Goal: Information Seeking & Learning: Find specific fact

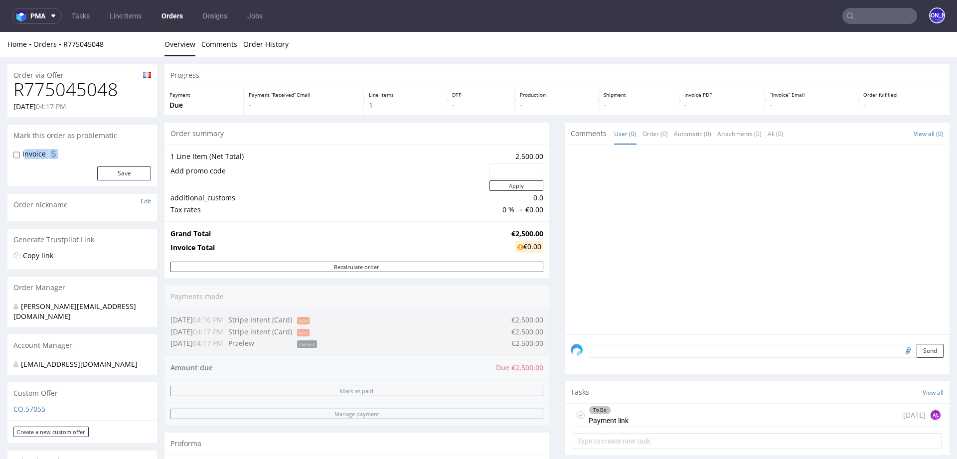
drag, startPoint x: 64, startPoint y: 152, endPoint x: 24, endPoint y: 152, distance: 39.9
click at [24, 152] on div "Invoice" at bounding box center [82, 154] width 138 height 10
click at [81, 153] on div "Invoice" at bounding box center [82, 154] width 138 height 10
drag, startPoint x: 81, startPoint y: 153, endPoint x: 25, endPoint y: 152, distance: 55.3
click at [25, 152] on div "Invoice" at bounding box center [82, 154] width 138 height 10
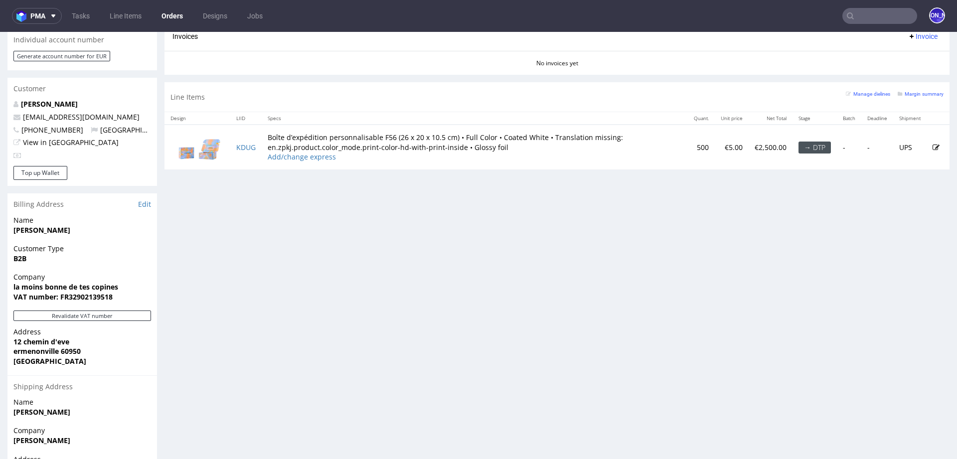
scroll to position [538, 0]
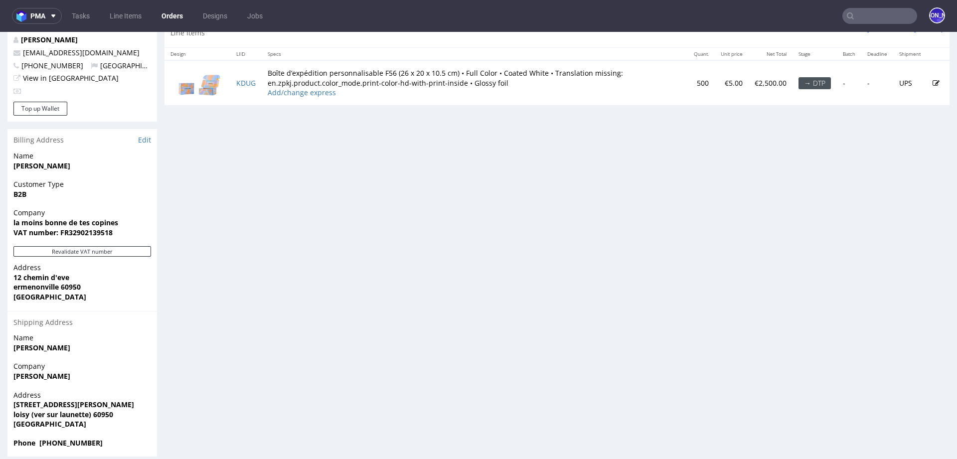
click at [872, 21] on input "text" at bounding box center [880, 16] width 75 height 16
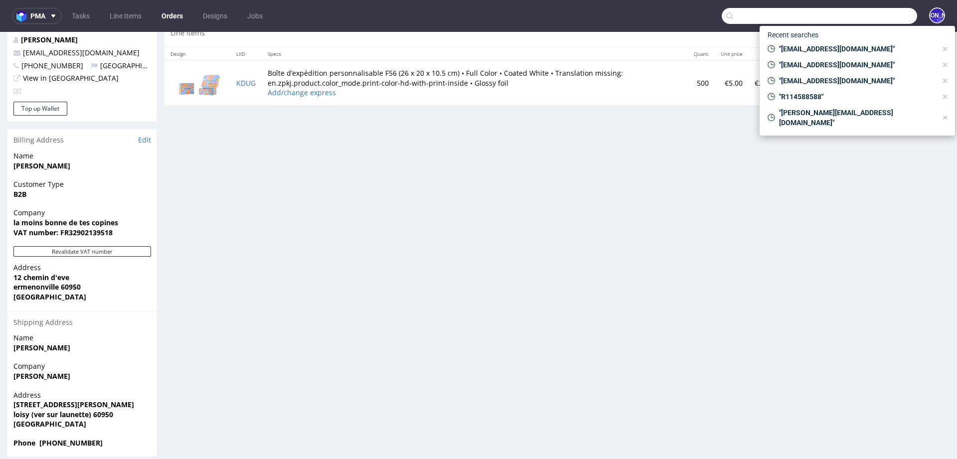
paste input "[EMAIL_ADDRESS][DOMAIN_NAME]"
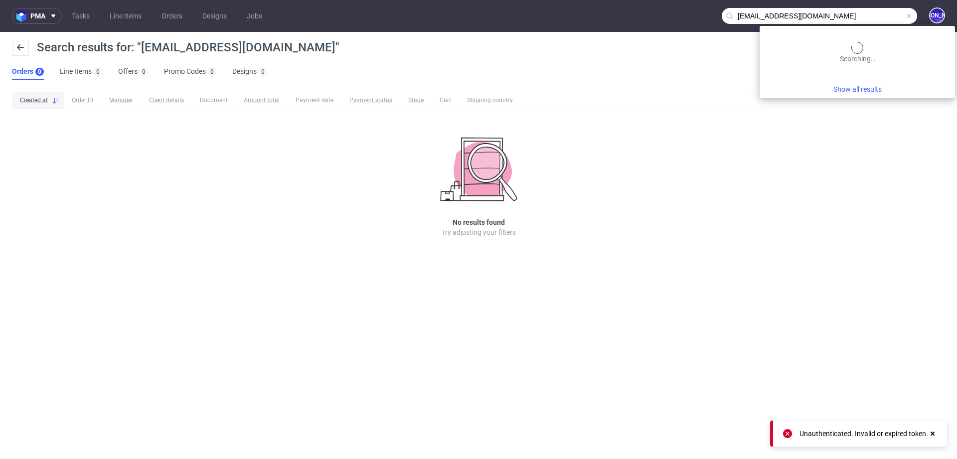
click at [870, 23] on input "[EMAIL_ADDRESS][DOMAIN_NAME]" at bounding box center [819, 16] width 195 height 16
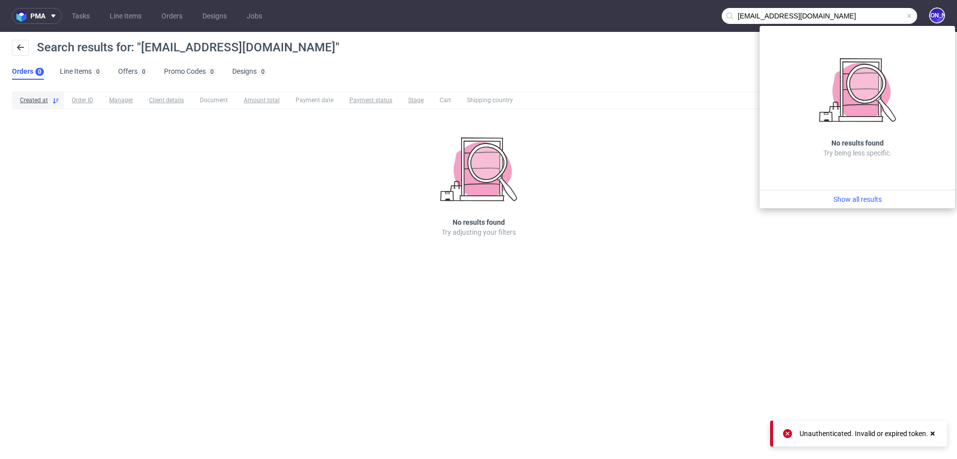
click at [740, 14] on input "[EMAIL_ADDRESS][DOMAIN_NAME]" at bounding box center [819, 16] width 195 height 16
type input "@[DOMAIN_NAME]"
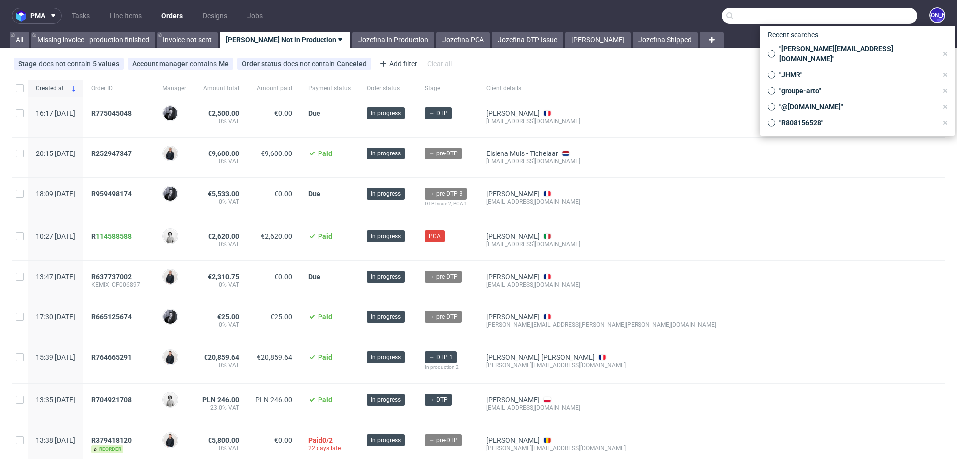
click at [857, 10] on input "text" at bounding box center [819, 16] width 195 height 16
paste input "R114588588"
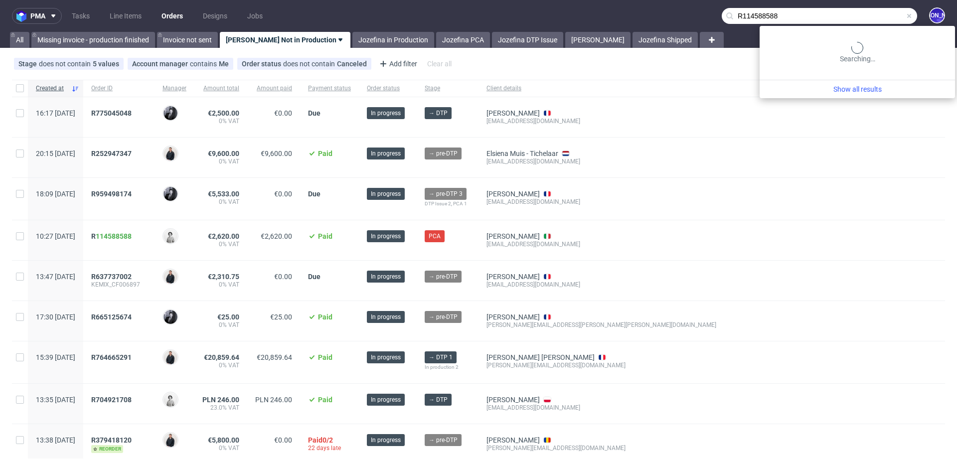
type input "R114588588"
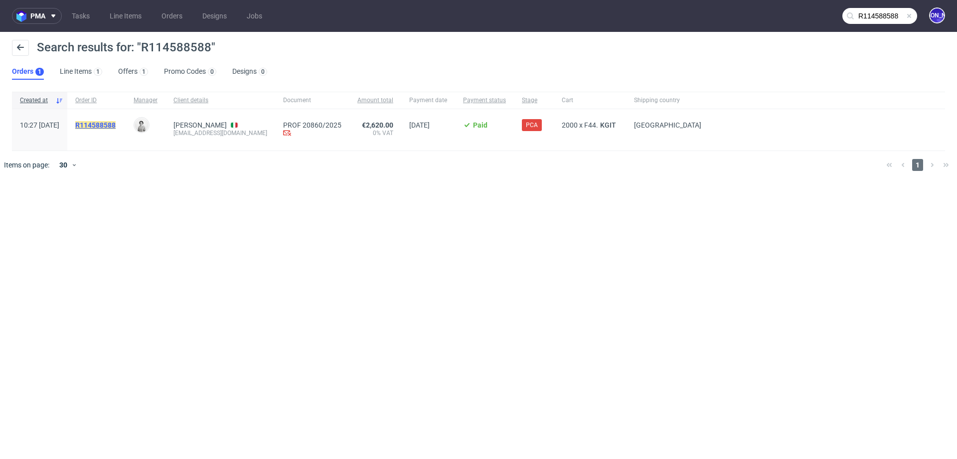
click at [115, 126] on mark "R114588588" at bounding box center [95, 125] width 40 height 8
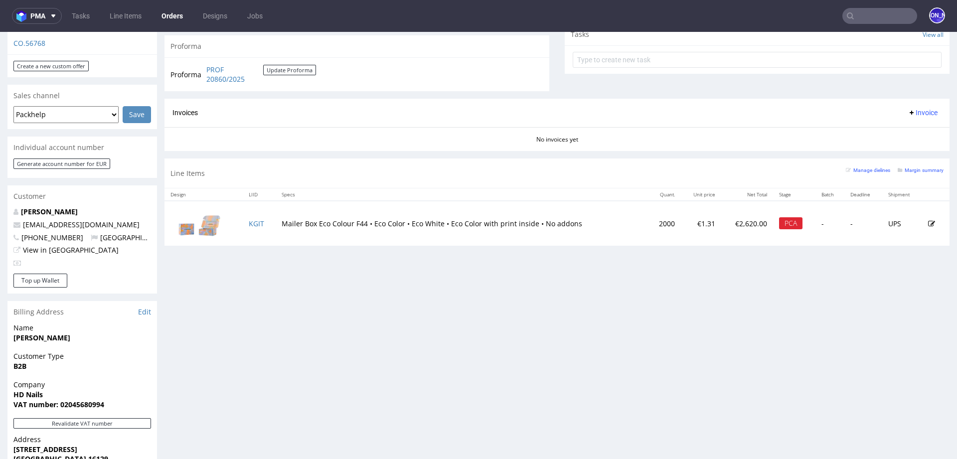
scroll to position [327, 0]
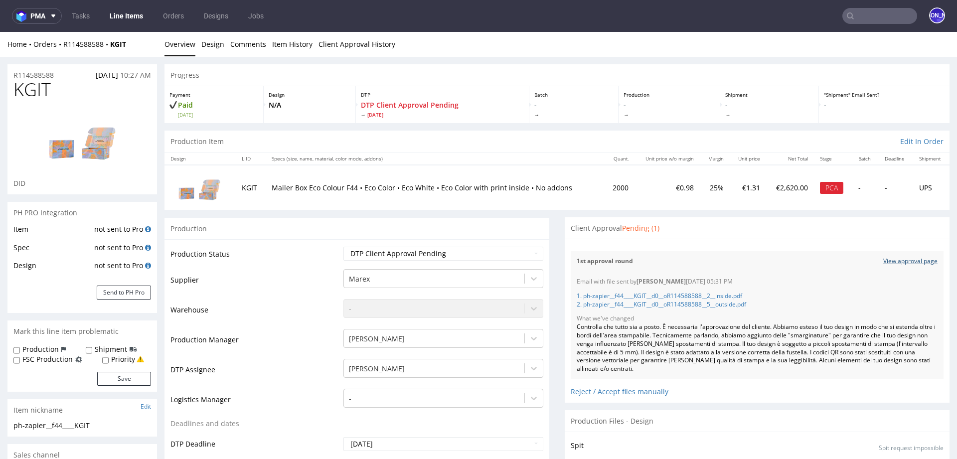
click at [892, 265] on link "View approval page" at bounding box center [910, 261] width 54 height 8
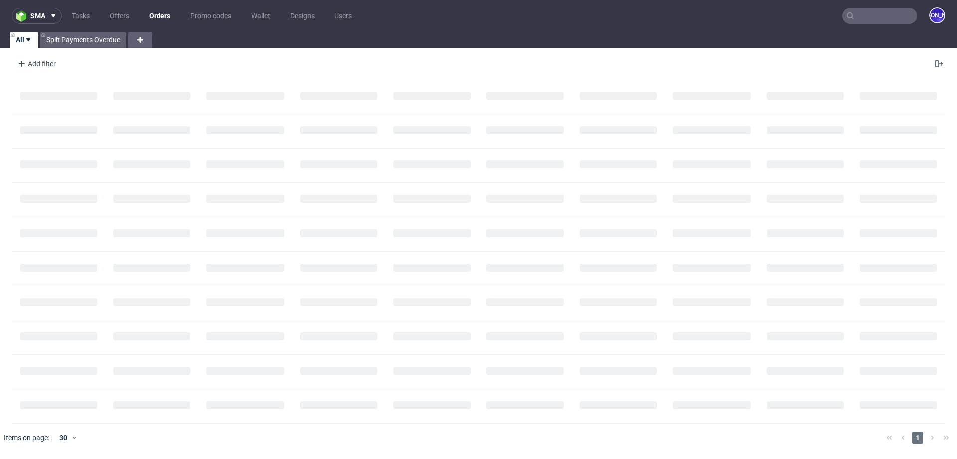
click at [886, 16] on input "text" at bounding box center [880, 16] width 75 height 16
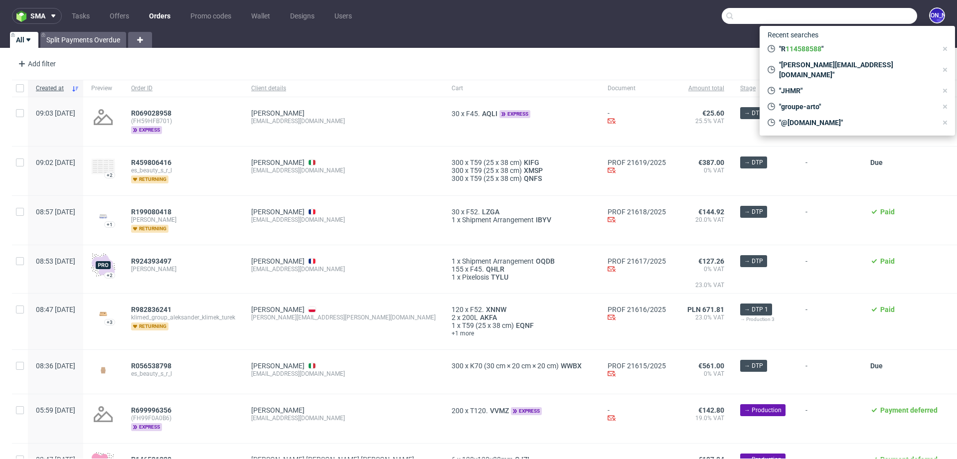
paste input "melvincd@outlook.be"
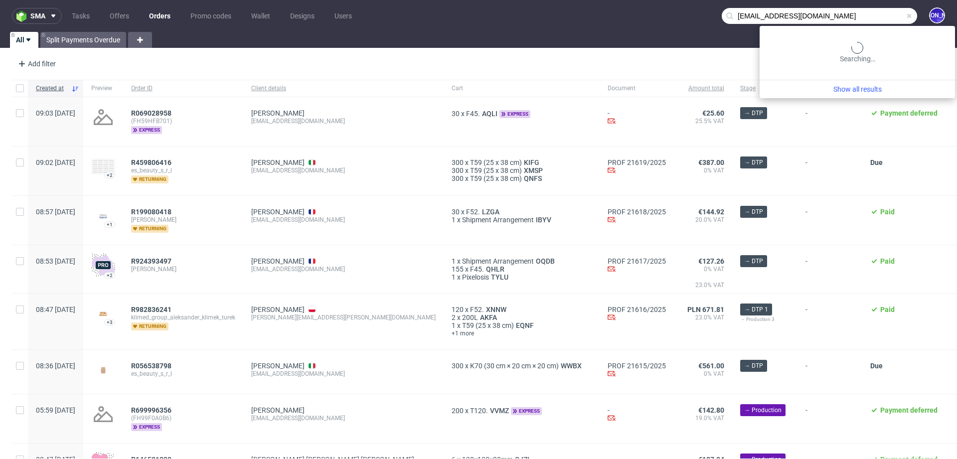
type input "melvincd@outlook.be"
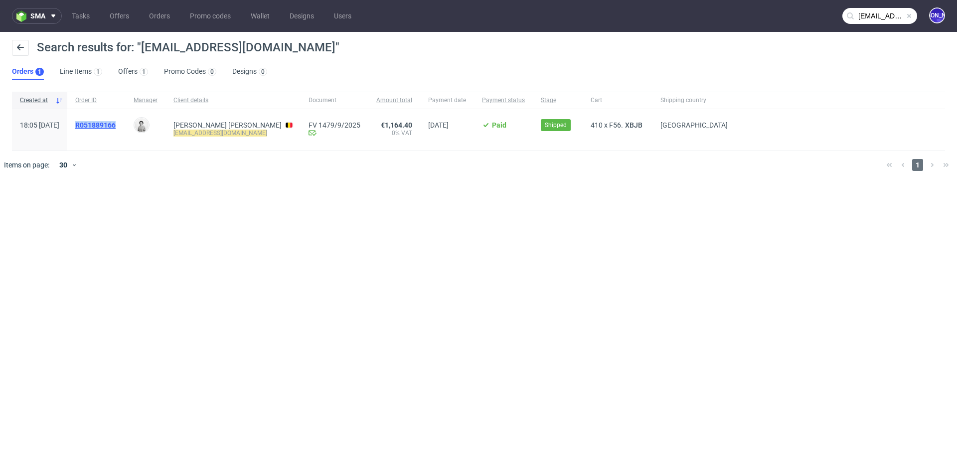
drag, startPoint x: 152, startPoint y: 124, endPoint x: 106, endPoint y: 124, distance: 45.9
click at [106, 124] on div "R051889166" at bounding box center [96, 129] width 58 height 41
copy span "R051889166"
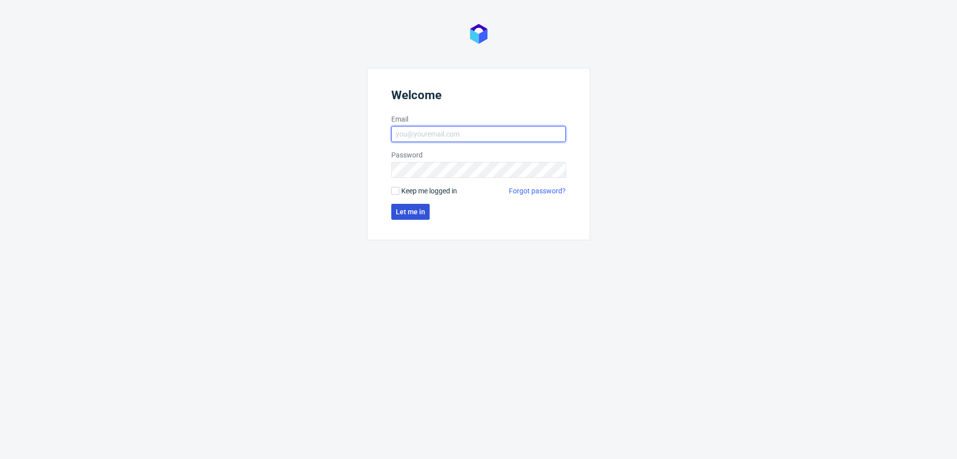
type input "[EMAIL_ADDRESS][DOMAIN_NAME]"
click at [408, 204] on button "Let me in" at bounding box center [410, 212] width 38 height 16
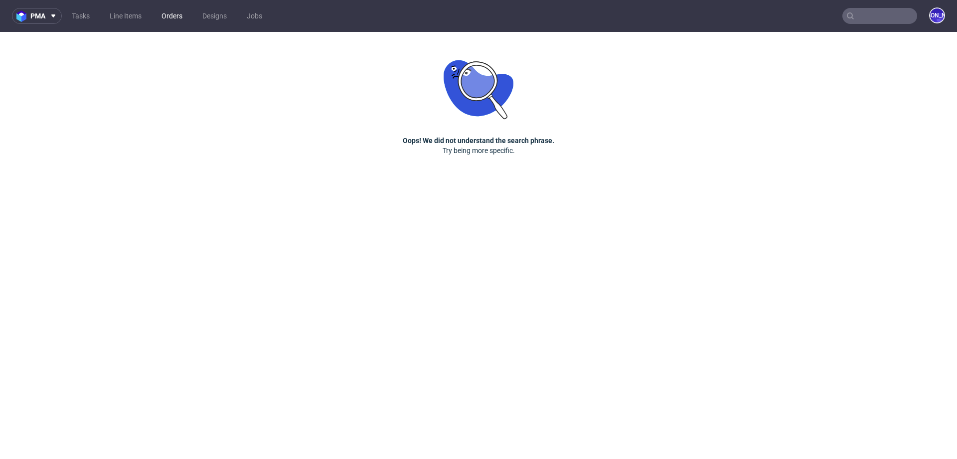
click at [172, 12] on link "Orders" at bounding box center [172, 16] width 33 height 16
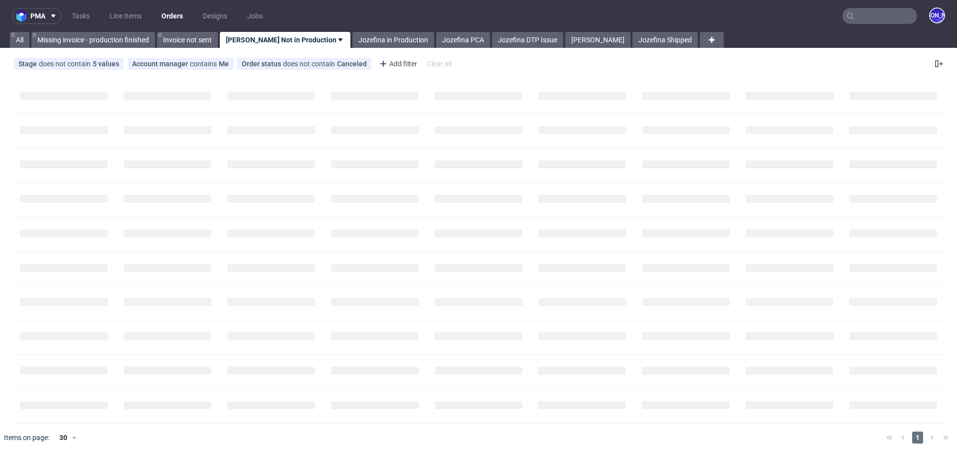
click at [868, 16] on input "text" at bounding box center [880, 16] width 75 height 16
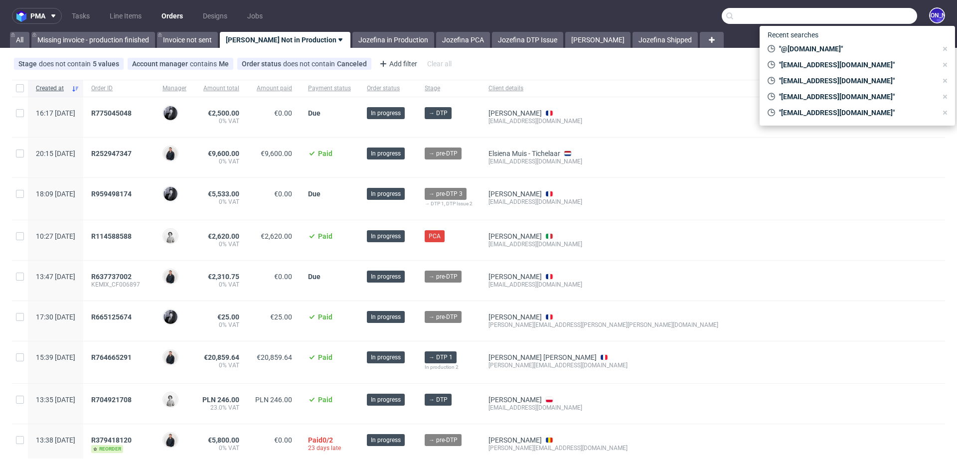
paste input "coralie@laromabox.fr"
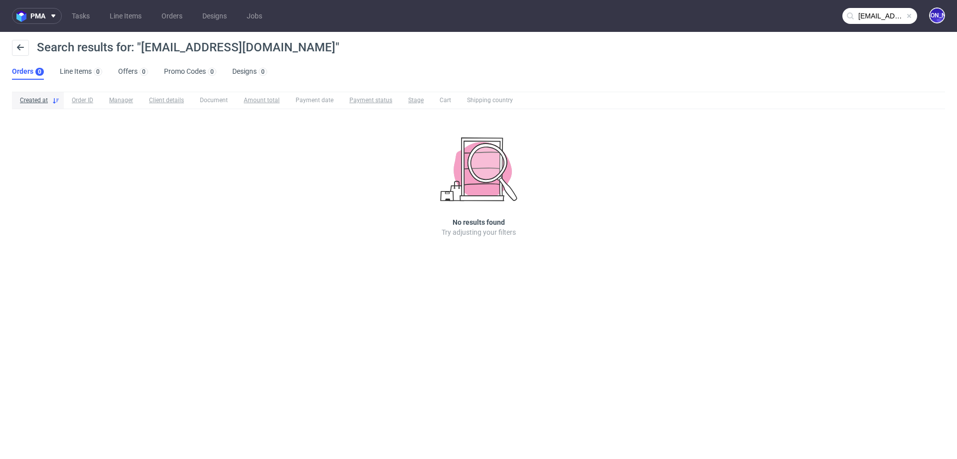
click at [860, 14] on input "coralie@laromabox.fr" at bounding box center [880, 16] width 75 height 16
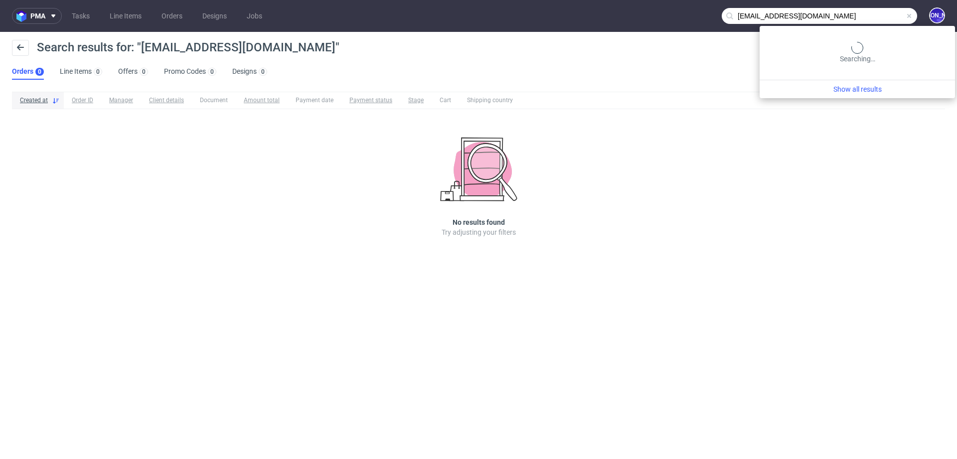
click at [860, 14] on input "coralie@laromabox.fr" at bounding box center [819, 16] width 195 height 16
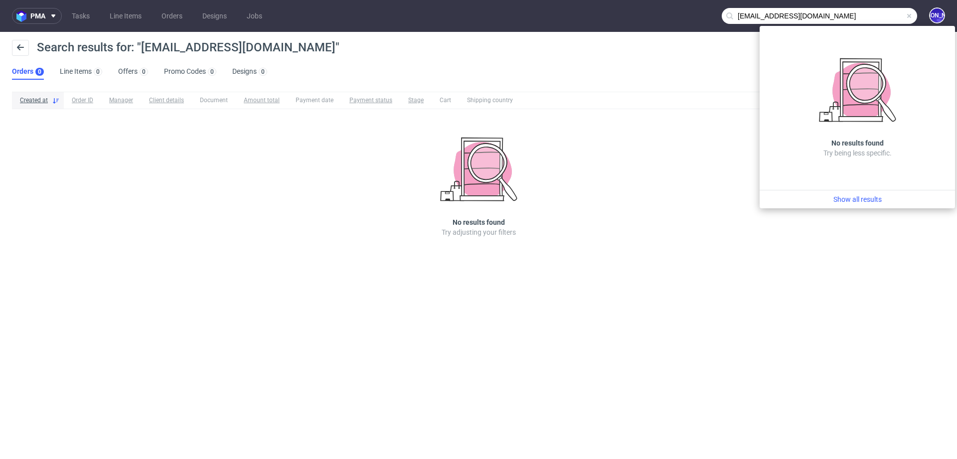
click at [746, 15] on input "coralie@laromabox.fr" at bounding box center [819, 16] width 195 height 16
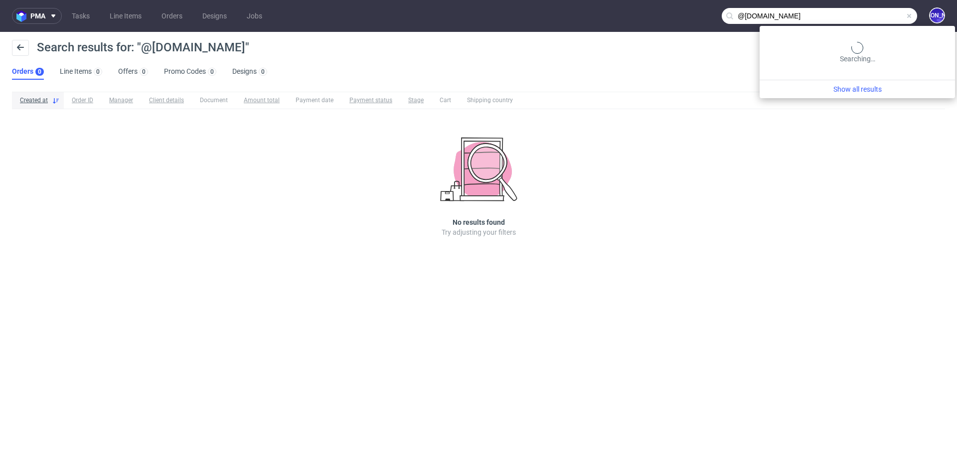
click at [882, 15] on input "@laromabox.fr" at bounding box center [819, 16] width 195 height 16
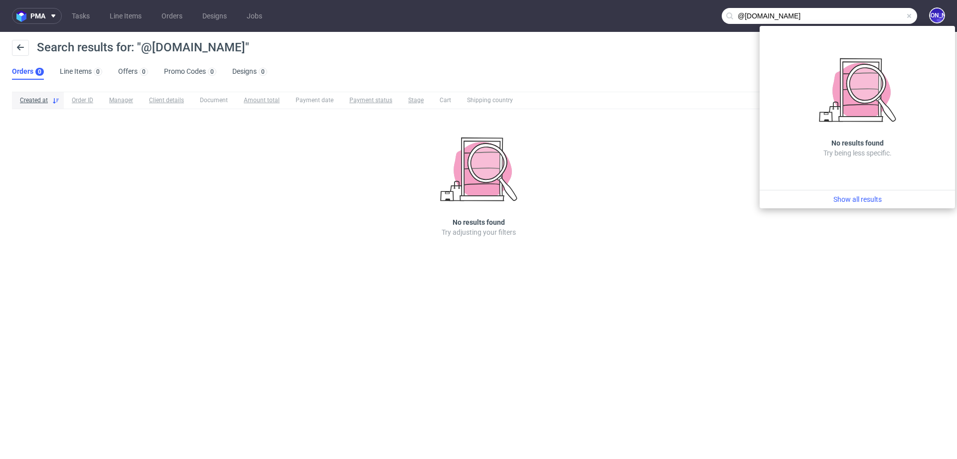
paste input "R967663201"
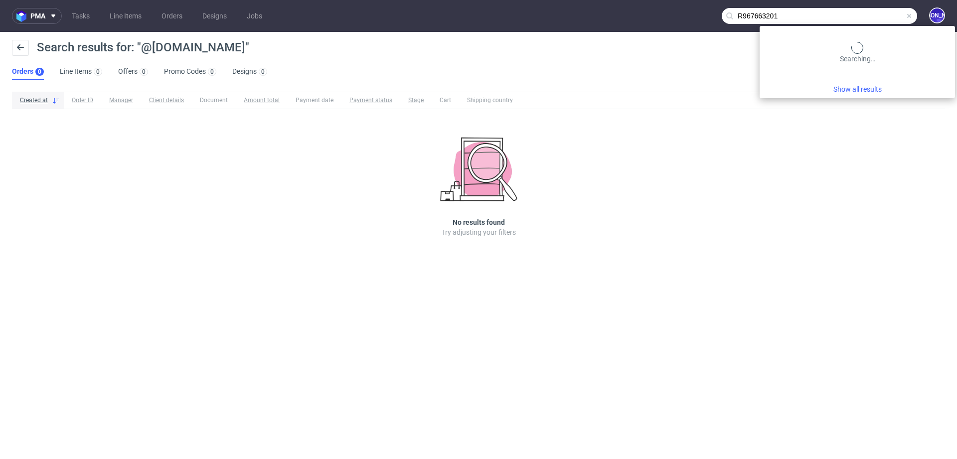
type input "R967663201"
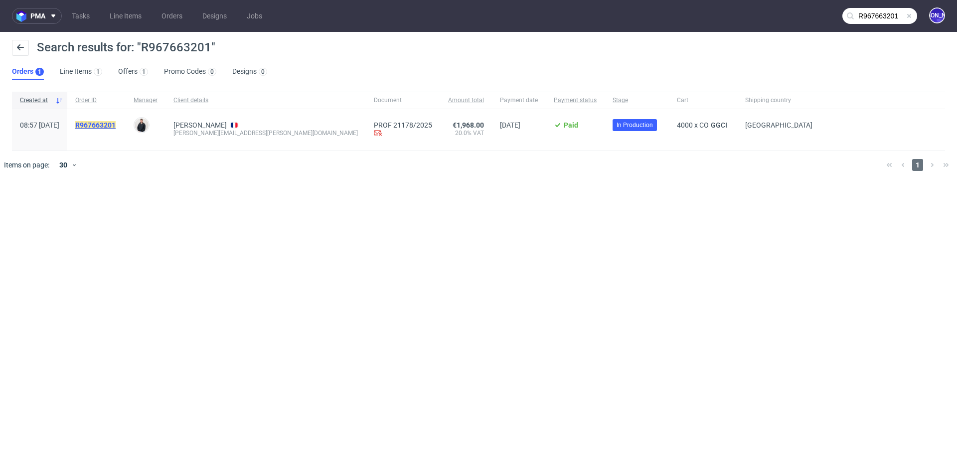
click at [116, 126] on mark "R967663201" at bounding box center [95, 125] width 40 height 8
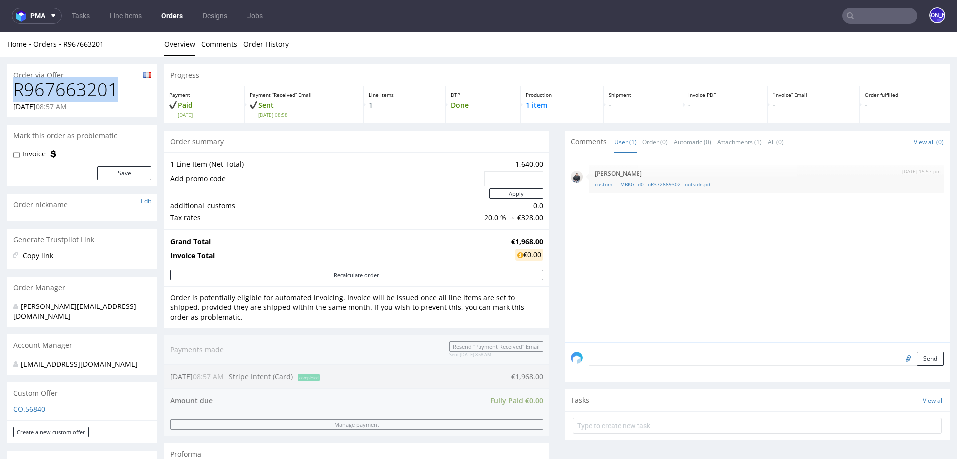
drag, startPoint x: 114, startPoint y: 93, endPoint x: 0, endPoint y: 93, distance: 113.7
copy h1 "R967663201"
click at [845, 18] on input "text" at bounding box center [880, 16] width 75 height 16
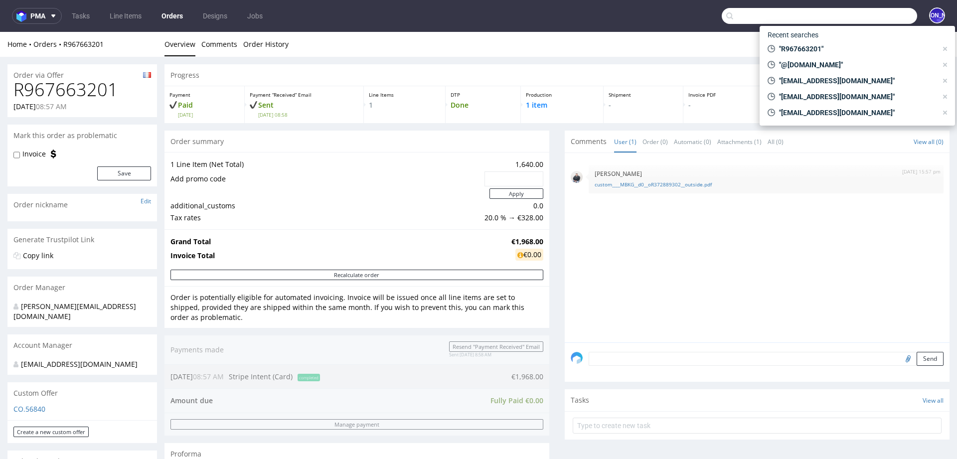
paste input "[EMAIL_ADDRESS][DOMAIN_NAME]"
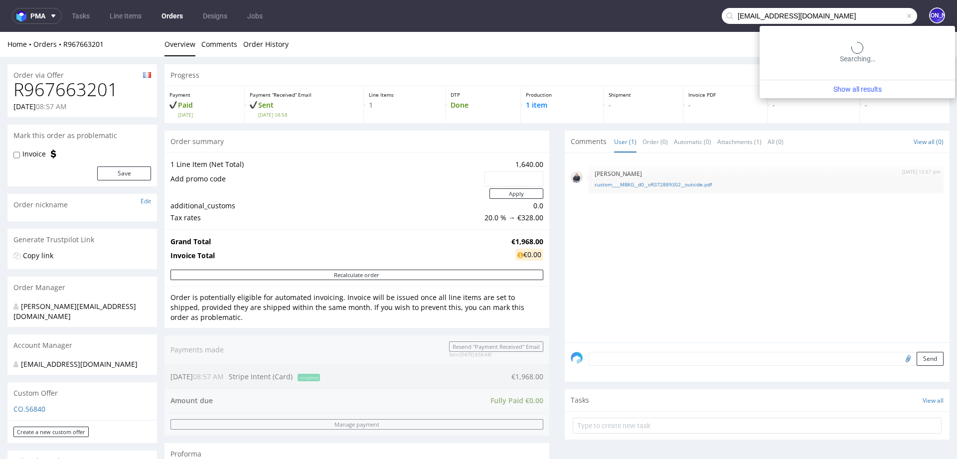
type input "[EMAIL_ADDRESS][DOMAIN_NAME]"
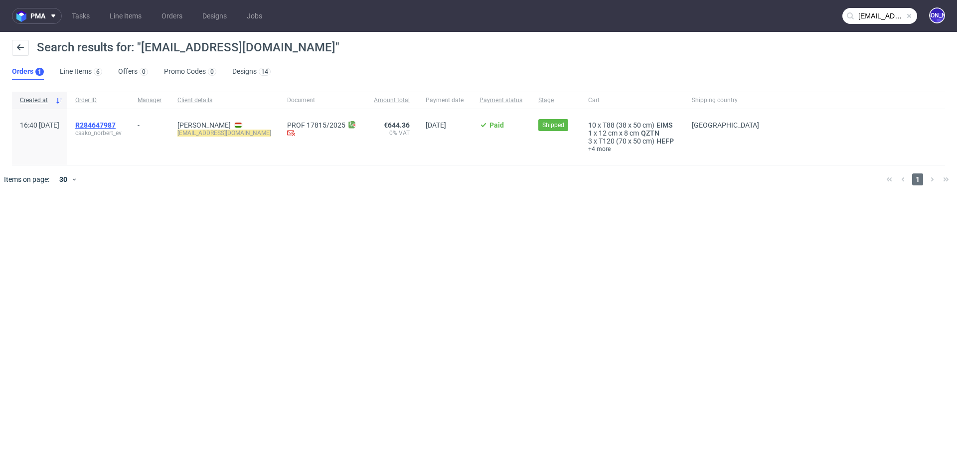
click at [110, 122] on span "R284647987" at bounding box center [95, 125] width 40 height 8
